Goal: Find specific page/section: Find specific page/section

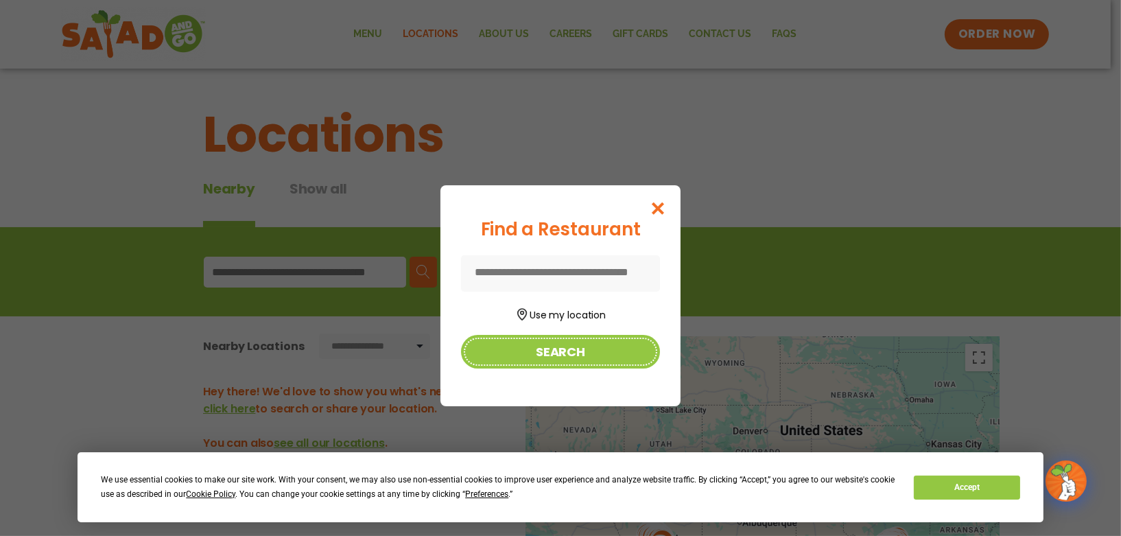
click at [594, 353] on button "Search" at bounding box center [560, 352] width 199 height 34
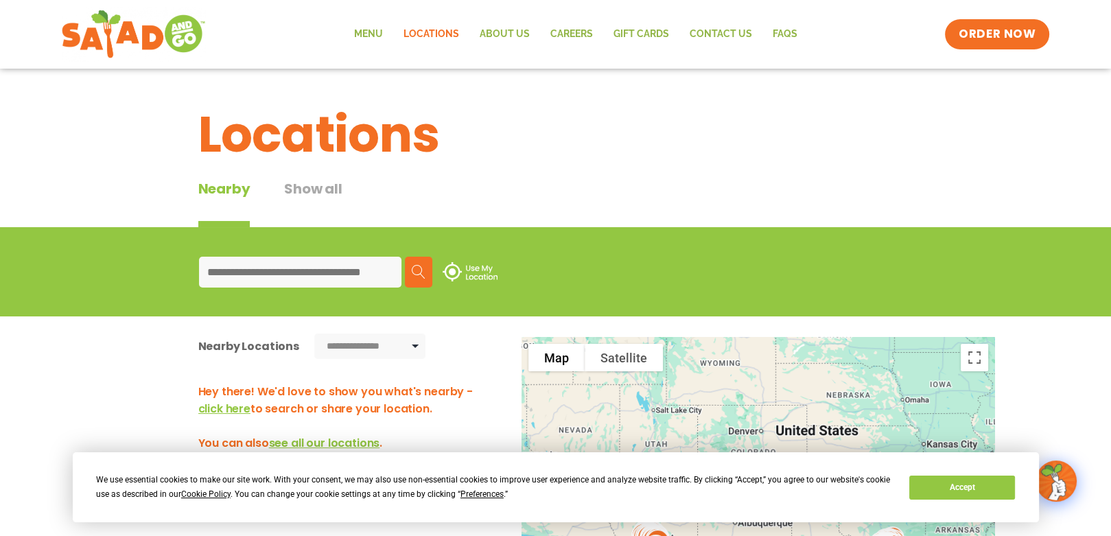
click at [349, 270] on input at bounding box center [300, 272] width 202 height 31
click at [359, 268] on input at bounding box center [300, 272] width 202 height 31
type input "*****"
click at [415, 270] on img at bounding box center [419, 272] width 14 height 14
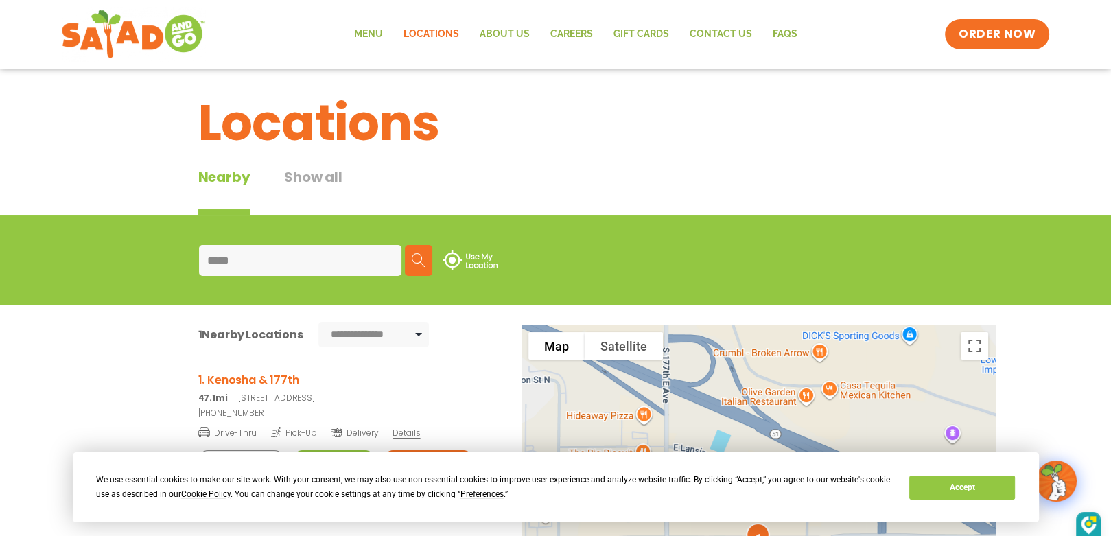
scroll to position [137, 0]
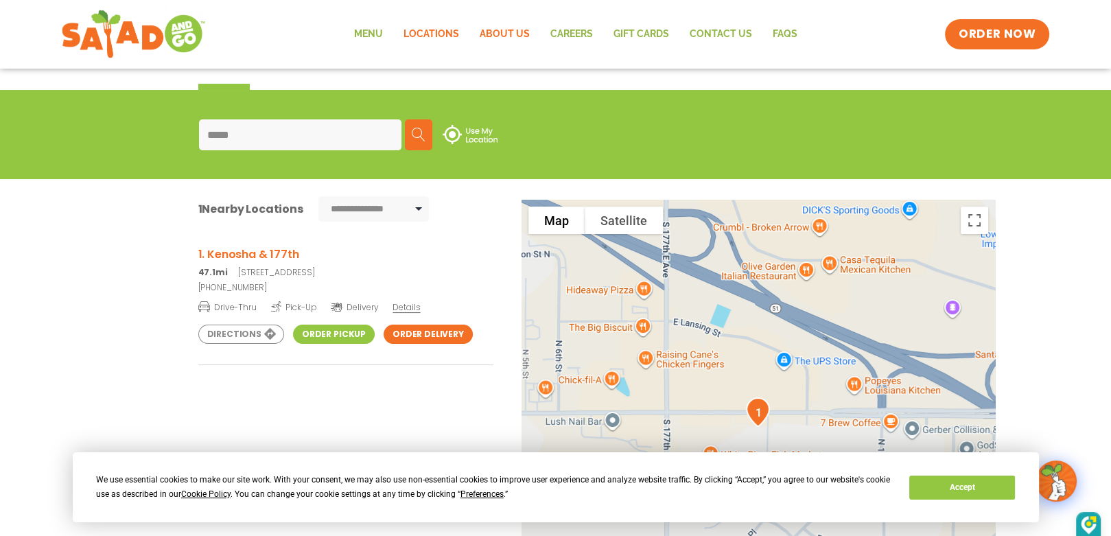
click at [500, 33] on link "About Us" at bounding box center [504, 35] width 71 height 32
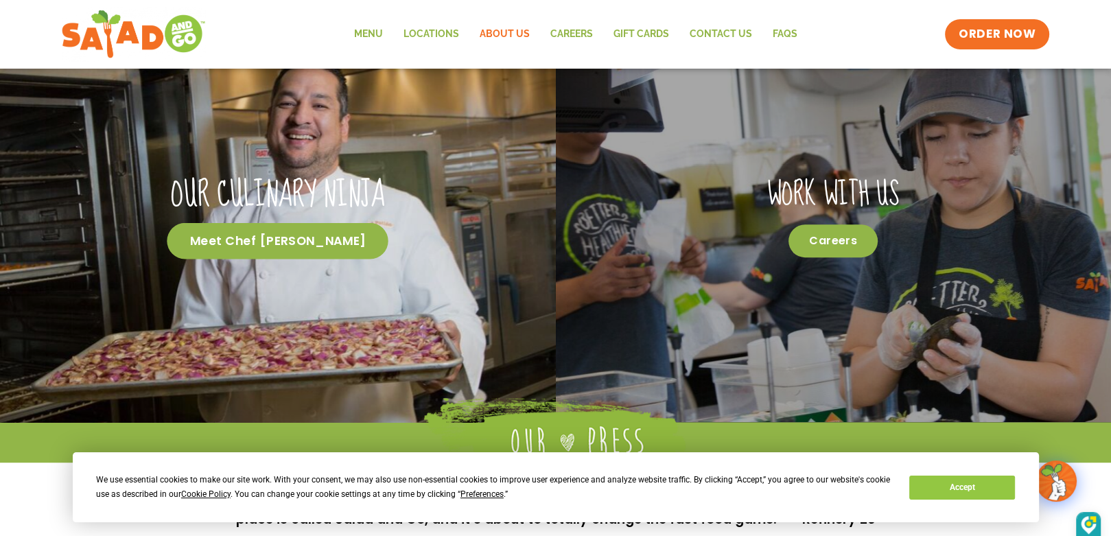
scroll to position [659, 0]
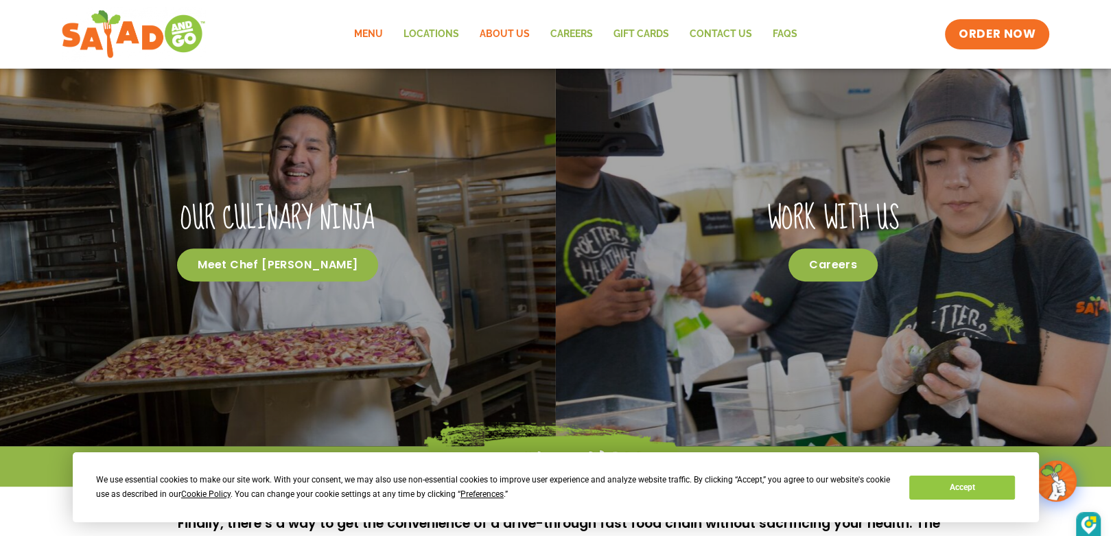
click at [374, 27] on link "Menu" at bounding box center [367, 35] width 49 height 32
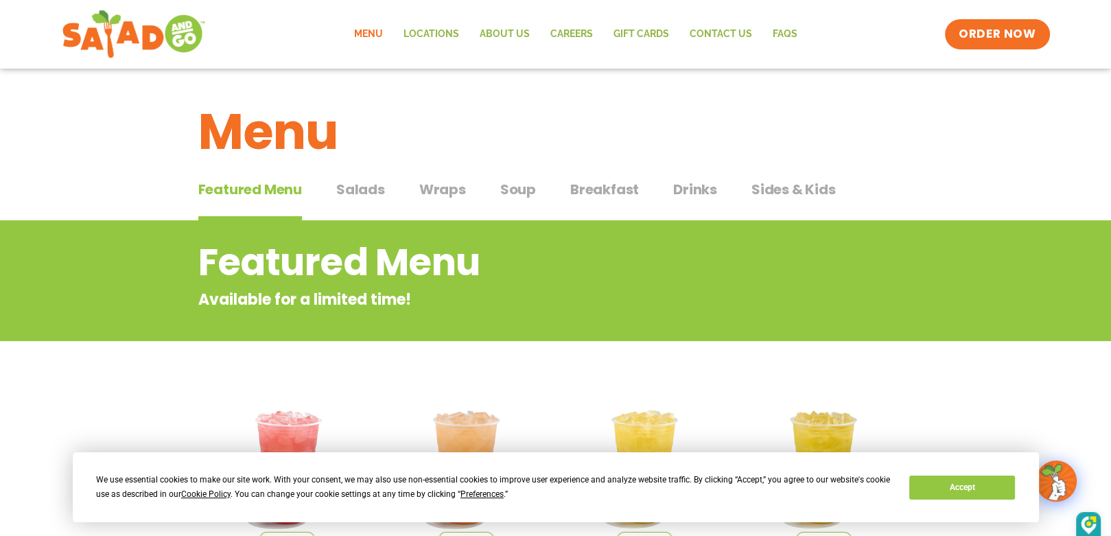
click at [360, 187] on span "Salads" at bounding box center [360, 189] width 49 height 21
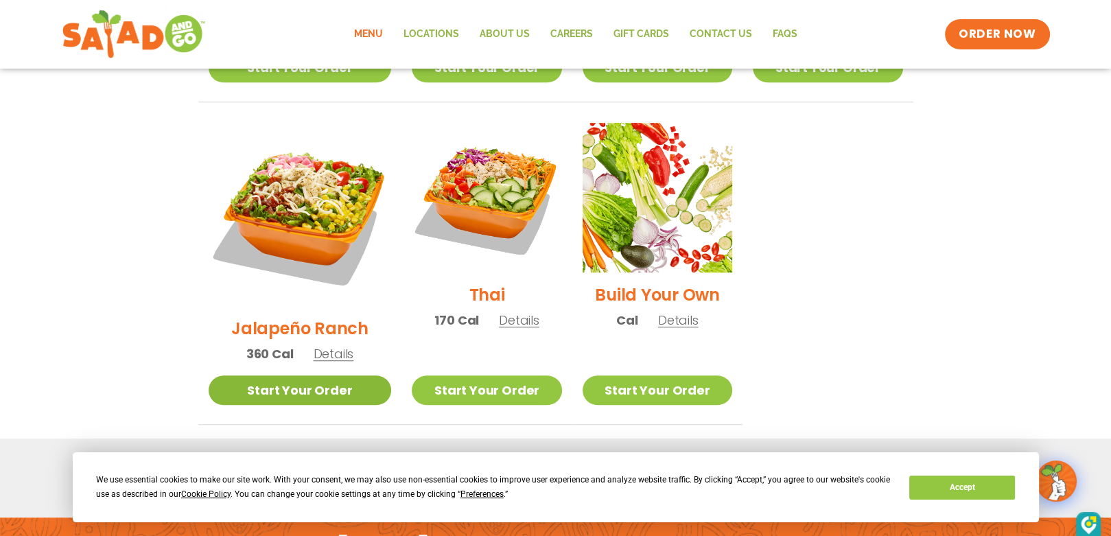
scroll to position [1029, 0]
